Goal: Task Accomplishment & Management: Manage account settings

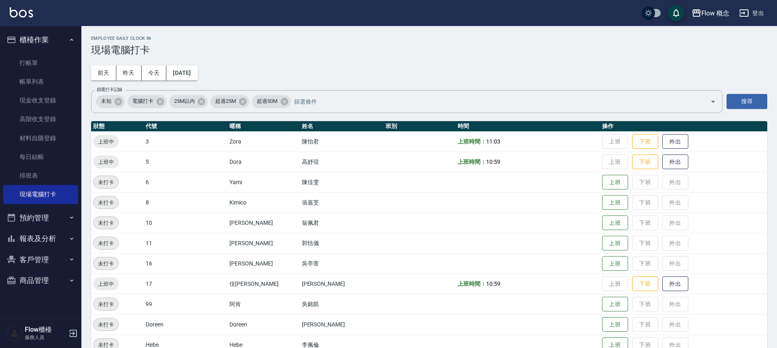
click at [29, 249] on li "客戶管理 客戶列表 卡券管理 入金管理" at bounding box center [40, 259] width 75 height 21
click at [27, 266] on button "客戶管理" at bounding box center [40, 259] width 75 height 21
click at [29, 281] on link "客戶列表" at bounding box center [40, 282] width 75 height 19
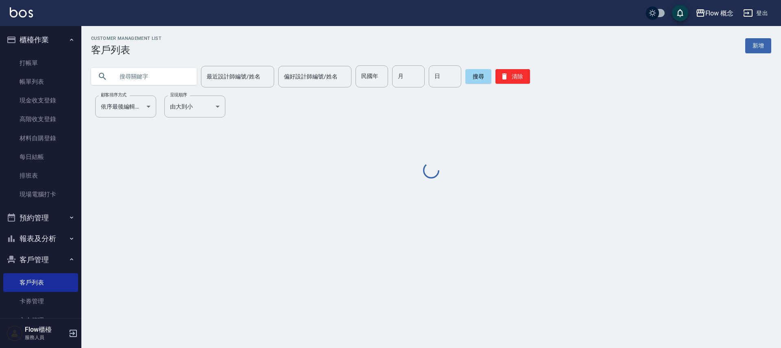
click at [152, 78] on input "text" at bounding box center [152, 76] width 76 height 22
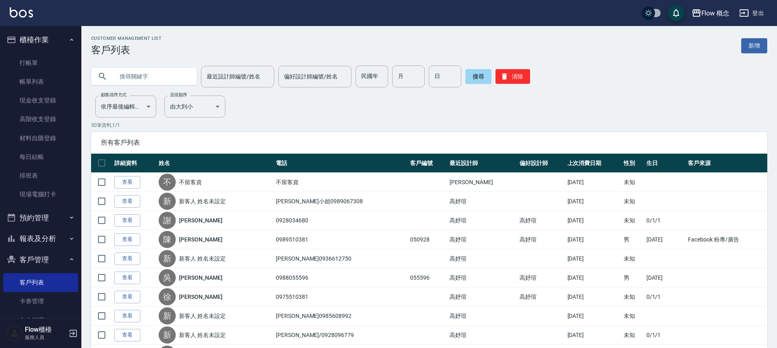
paste input "0925602558"
click at [477, 75] on button "搜尋" at bounding box center [478, 76] width 26 height 15
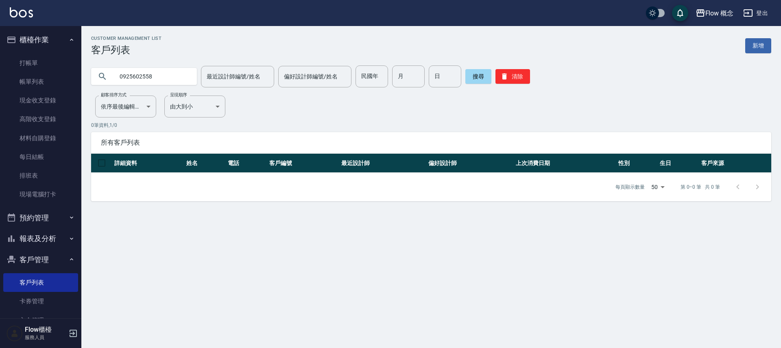
drag, startPoint x: 161, startPoint y: 77, endPoint x: 176, endPoint y: 77, distance: 15.0
click at [161, 77] on input "0925602558" at bounding box center [152, 76] width 76 height 22
click at [138, 74] on input "0925602558" at bounding box center [152, 76] width 76 height 22
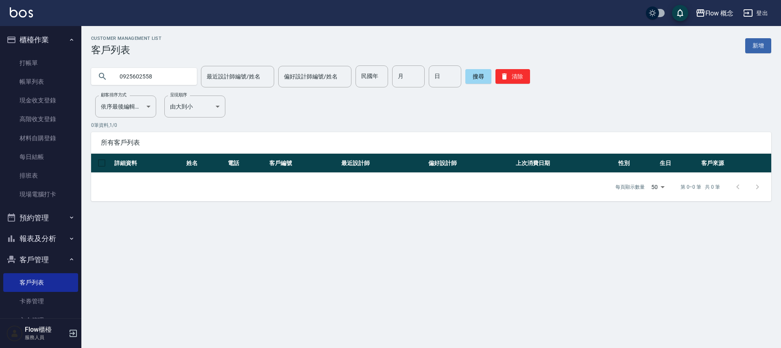
paste input "[PERSON_NAME]"
type input "[PERSON_NAME]"
click at [466, 79] on button "搜尋" at bounding box center [478, 76] width 26 height 15
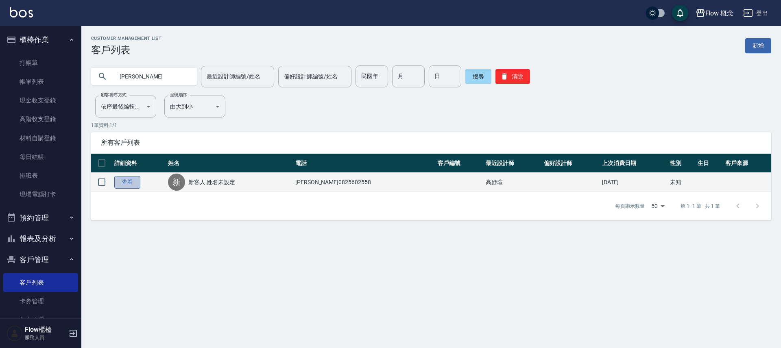
click at [130, 183] on link "查看" at bounding box center [127, 182] width 26 height 13
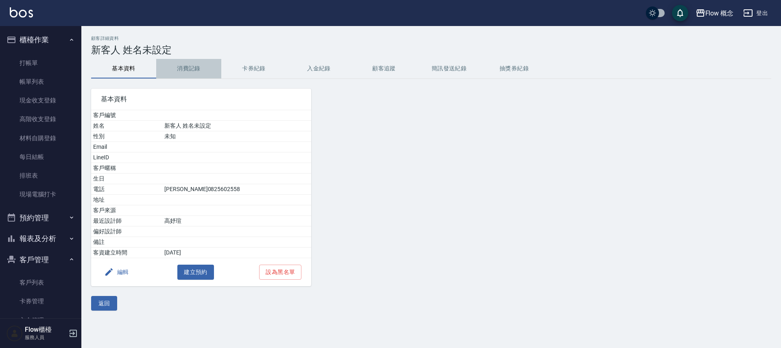
click at [178, 74] on button "消費記錄" at bounding box center [188, 69] width 65 height 20
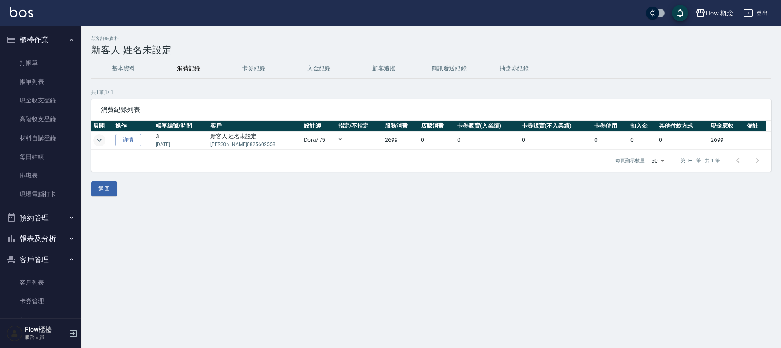
click at [105, 140] on button "expand row" at bounding box center [99, 140] width 12 height 12
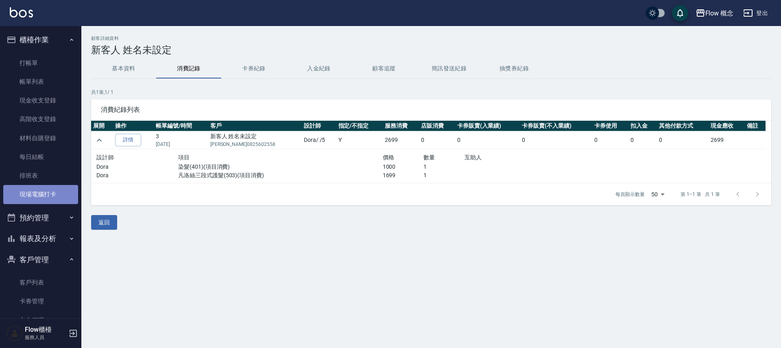
click at [52, 196] on link "現場電腦打卡" at bounding box center [40, 194] width 75 height 19
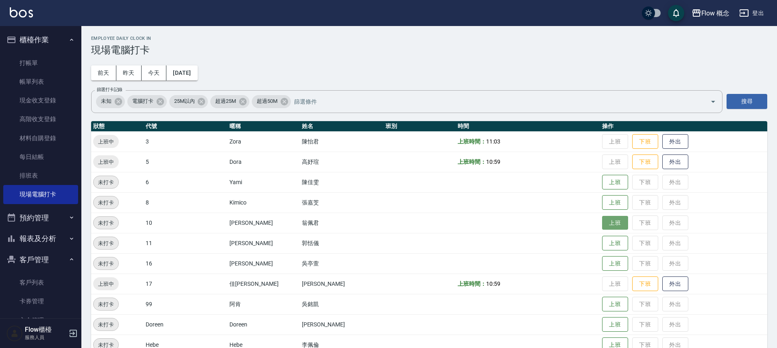
click at [602, 220] on button "上班" at bounding box center [615, 223] width 26 height 14
